Goal: Complete application form

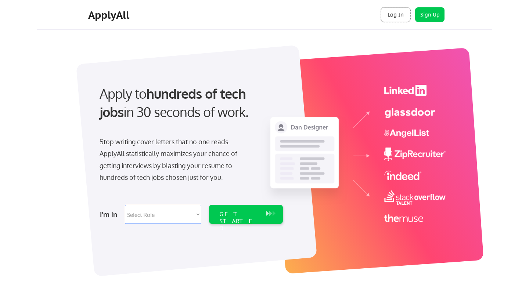
click at [395, 17] on button "Log In" at bounding box center [395, 14] width 29 height 15
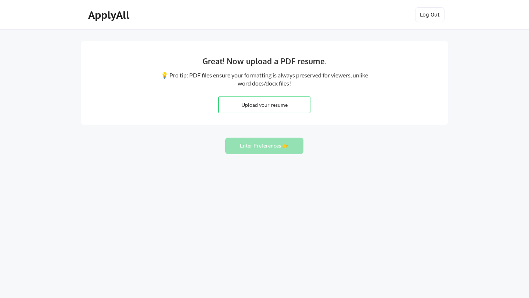
click at [276, 100] on input "file" at bounding box center [263, 105] width 91 height 16
type input "C:\fakepath\DELAILAH NEGANDHI RESUME 2025.pdf"
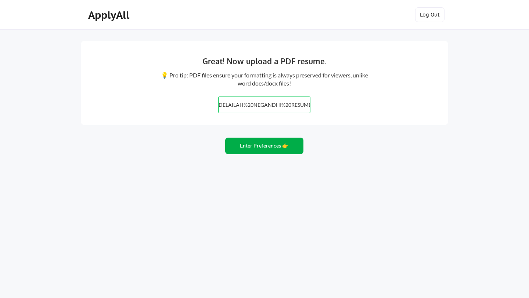
click at [260, 147] on button "Enter Preferences 👉" at bounding box center [264, 146] width 78 height 17
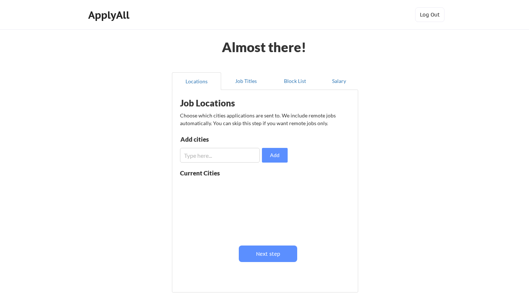
click at [241, 153] on input "input" at bounding box center [220, 155] width 80 height 15
click at [273, 157] on button "Add" at bounding box center [275, 155] width 26 height 15
click at [228, 155] on input "input" at bounding box center [220, 155] width 80 height 15
type input "v"
type input "Arlington"
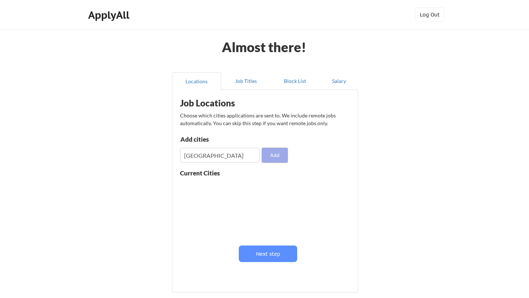
click at [277, 154] on button "Add" at bounding box center [275, 155] width 26 height 15
click at [230, 157] on input "input" at bounding box center [220, 155] width 80 height 15
type input "Falls Church"
click at [281, 155] on button "Add" at bounding box center [275, 155] width 26 height 15
click at [219, 154] on input "input" at bounding box center [220, 155] width 80 height 15
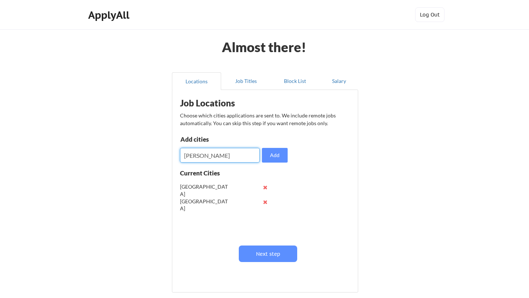
type input "McLean"
click at [280, 157] on button "Add" at bounding box center [275, 155] width 26 height 15
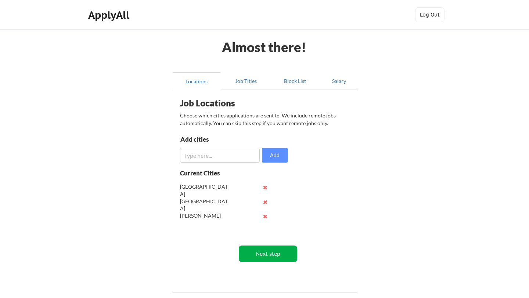
click at [269, 250] on button "Next step" at bounding box center [268, 254] width 58 height 17
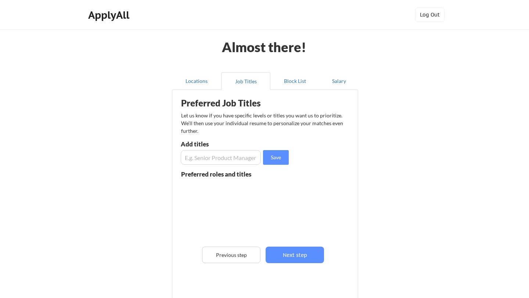
click at [215, 161] on input "input" at bounding box center [221, 157] width 80 height 15
type input "e"
type input "Senior HRBP"
click at [279, 155] on button "Save" at bounding box center [276, 157] width 26 height 15
click at [239, 160] on input "input" at bounding box center [221, 157] width 80 height 15
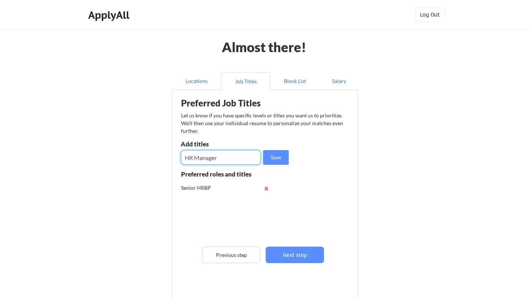
type input "HR Manager"
click at [261, 162] on div "Save" at bounding box center [236, 157] width 110 height 15
click at [273, 159] on button "Save" at bounding box center [276, 157] width 26 height 15
click at [220, 157] on input "input" at bounding box center [221, 157] width 80 height 15
click at [218, 157] on input "input" at bounding box center [221, 157] width 80 height 15
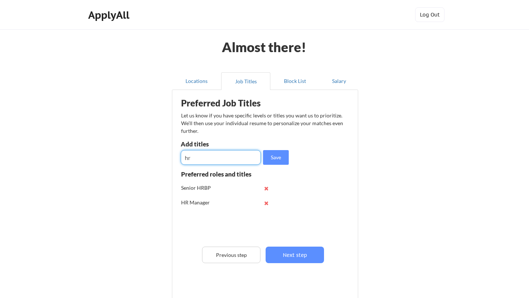
type input "h"
type input "HRBP"
click at [277, 162] on button "Save" at bounding box center [276, 157] width 26 height 15
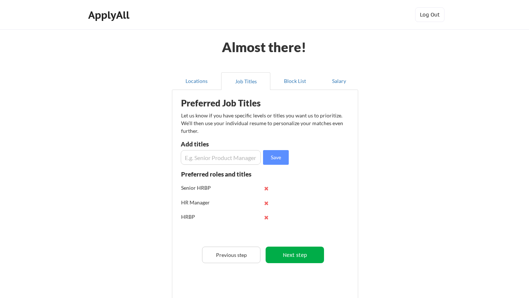
click at [297, 250] on button "Next step" at bounding box center [294, 255] width 58 height 17
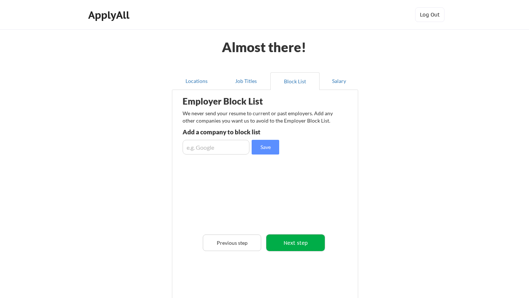
click at [287, 237] on button "Next step" at bounding box center [295, 243] width 58 height 17
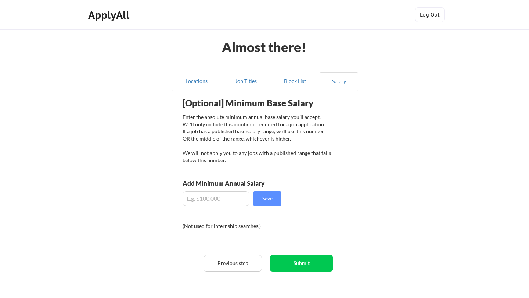
click at [199, 200] on input "input" at bounding box center [215, 198] width 67 height 15
type input "$125,000"
click at [273, 201] on button "Save" at bounding box center [267, 198] width 28 height 15
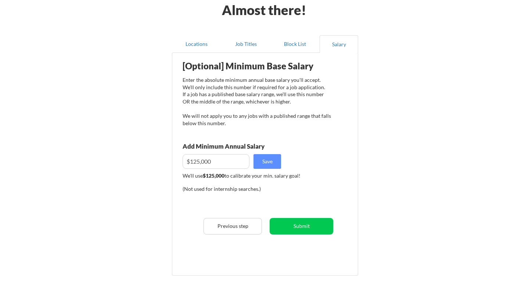
scroll to position [37, 0]
click at [297, 229] on button "Submit" at bounding box center [301, 226] width 64 height 17
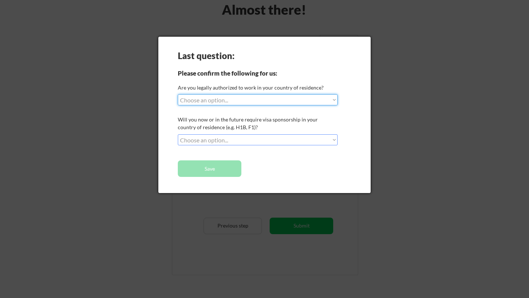
click at [311, 99] on select "Choose an option... Yes, I am a US Citizen Yes, I am a Canadian Citizen Yes, I …" at bounding box center [258, 99] width 160 height 11
select select ""yes__i_am_here_on_a_visa__h1b__opt__etc__""
click at [248, 140] on select "Choose an option... No, I will not need sponsorship Yes, I will need sponsorship" at bounding box center [258, 139] width 160 height 11
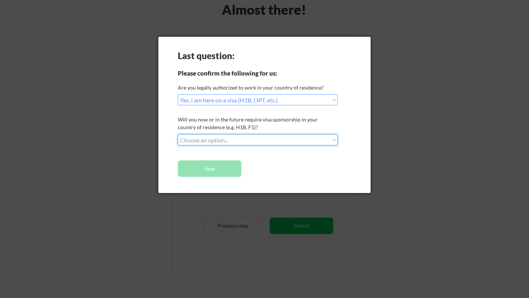
select select ""no__i_will_not_need_sponsorship""
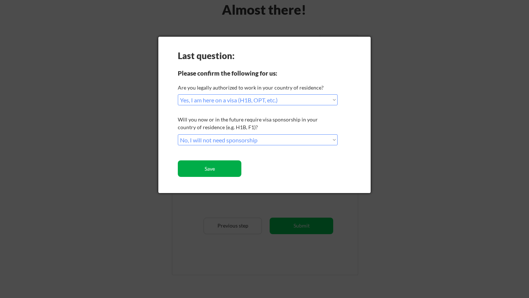
click at [220, 166] on button "Save" at bounding box center [210, 168] width 64 height 17
